Goal: Task Accomplishment & Management: Manage account settings

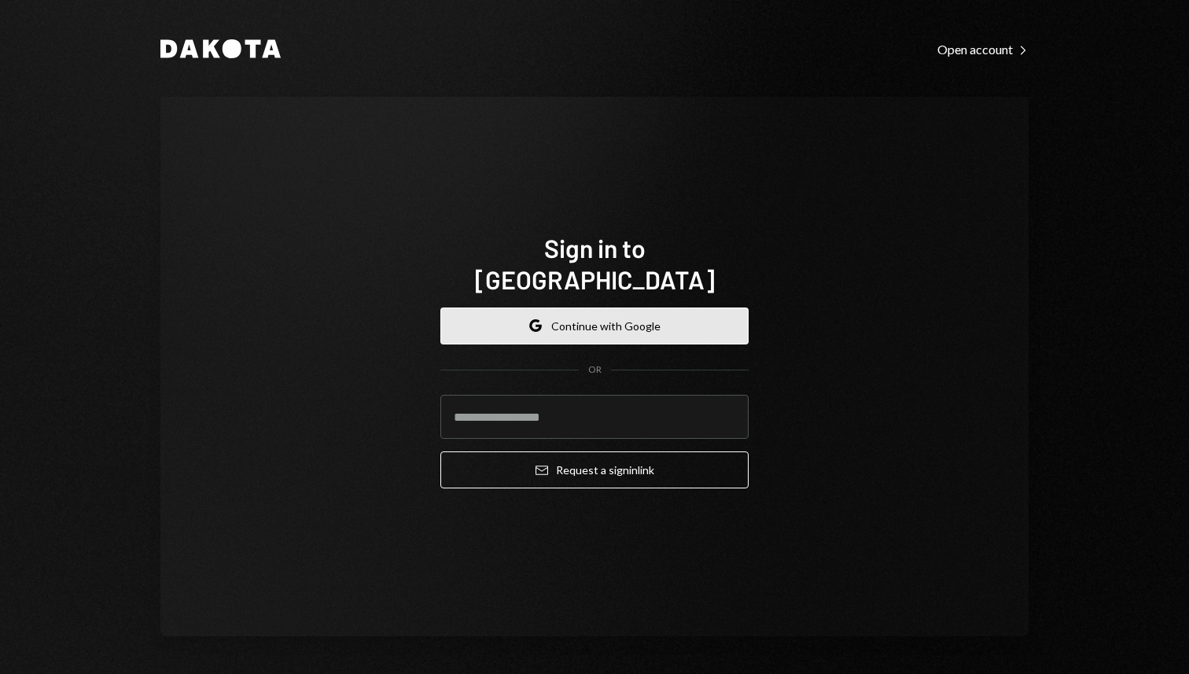
click at [608, 308] on button "Google Continue with Google" at bounding box center [594, 326] width 308 height 37
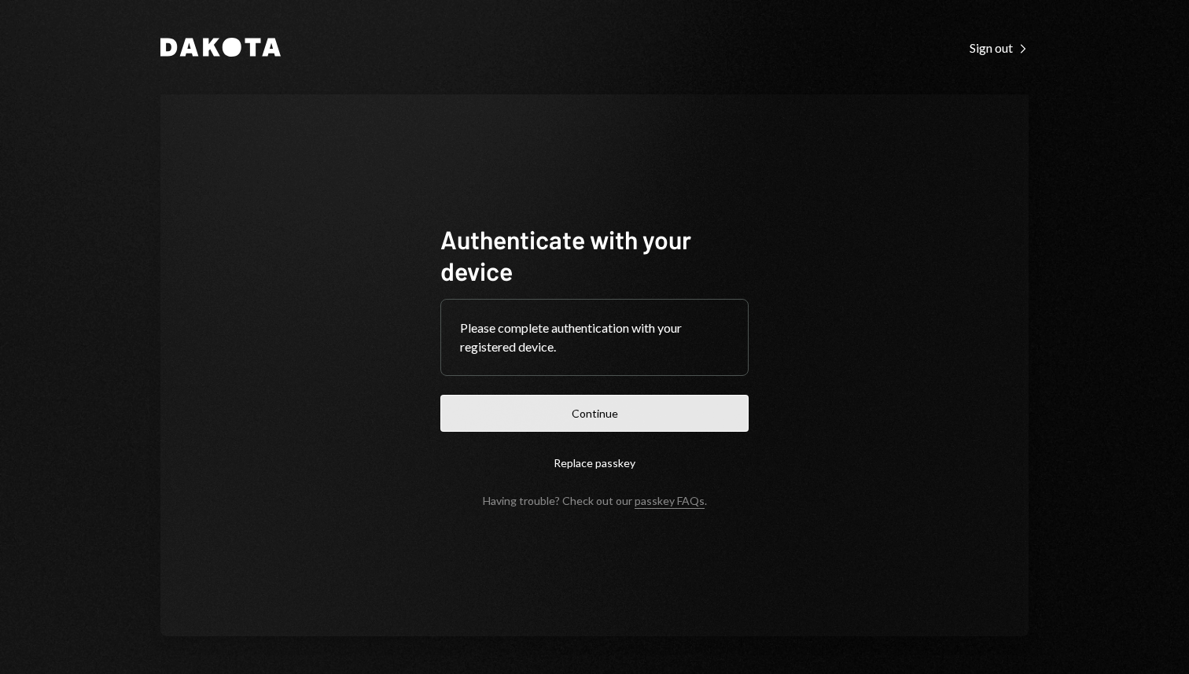
click at [619, 401] on button "Continue" at bounding box center [594, 413] width 308 height 37
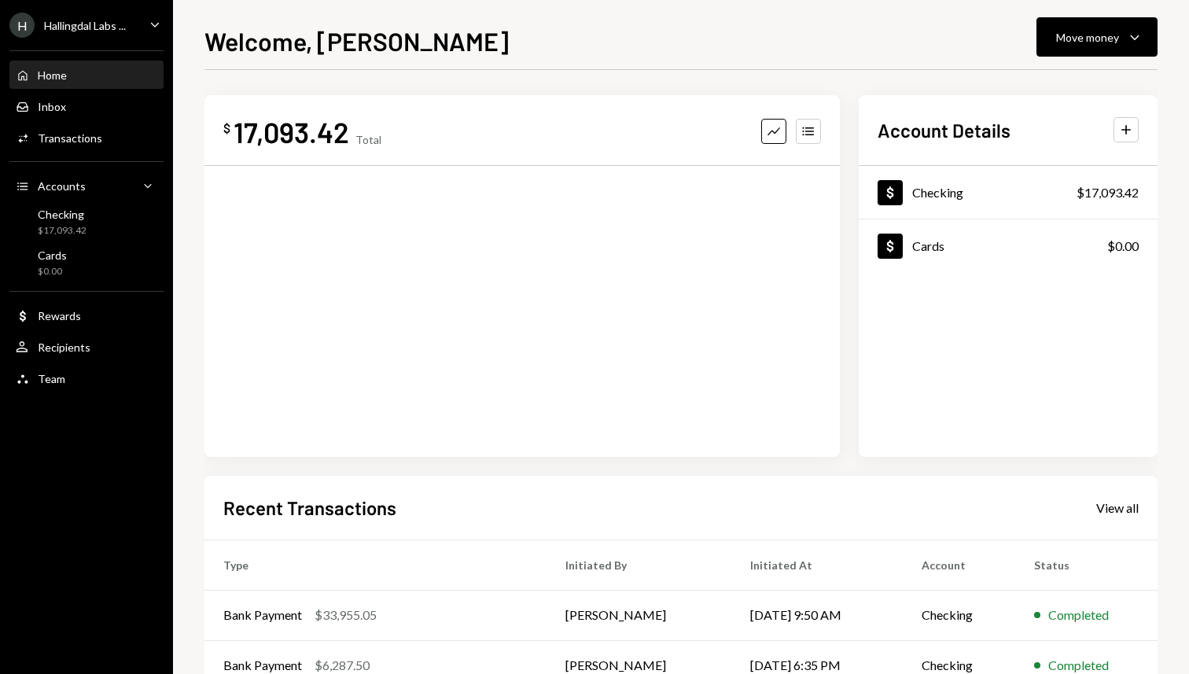
click at [749, 83] on div "$ 17,093.42 Total Graph Accounts Account Details Plus Dollar Checking $17,093.4…" at bounding box center [680, 472] width 953 height 804
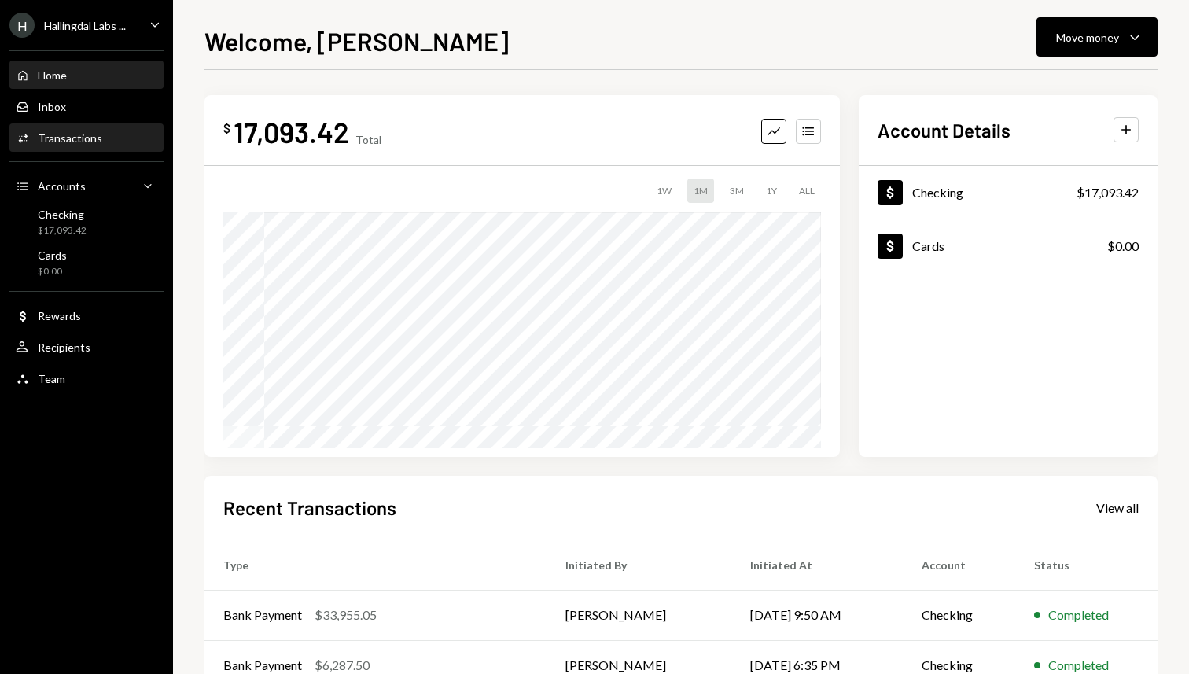
click at [103, 142] on div "Activities Transactions" at bounding box center [87, 138] width 142 height 14
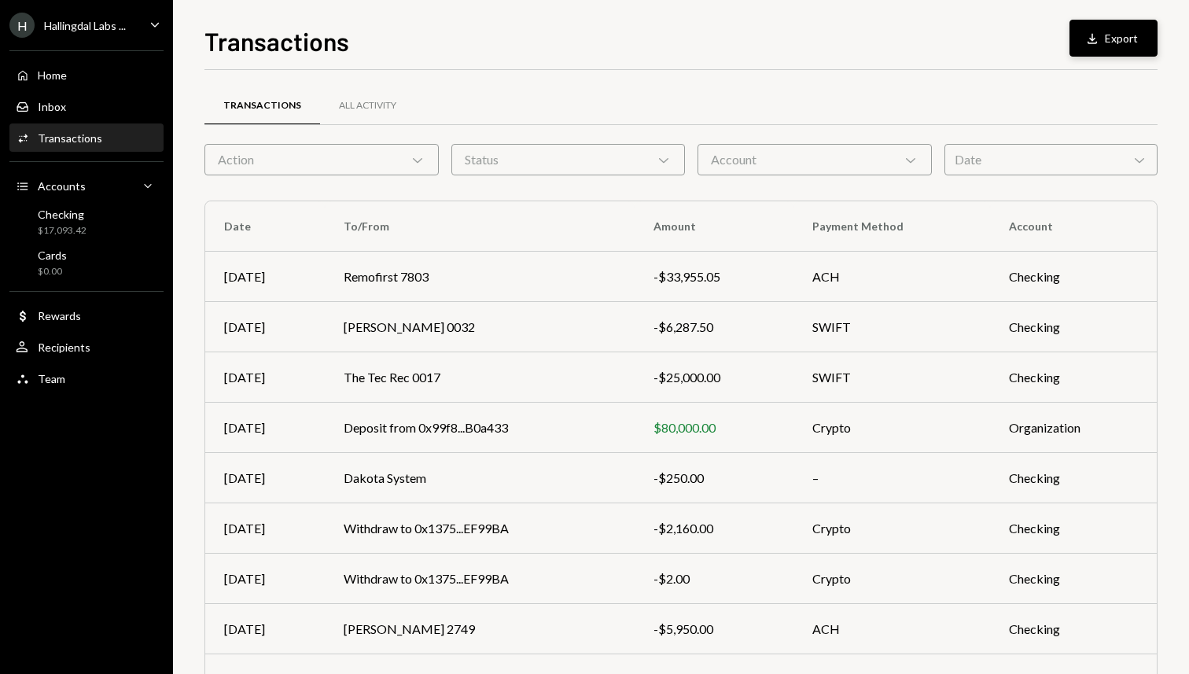
click at [1137, 32] on button "Download Export" at bounding box center [1114, 38] width 88 height 37
click at [1132, 46] on button "Download Export" at bounding box center [1114, 38] width 88 height 37
